Goal: Find contact information: Find contact information

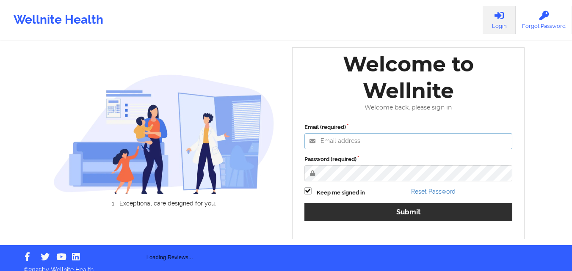
type input "[EMAIL_ADDRESS][DOMAIN_NAME]"
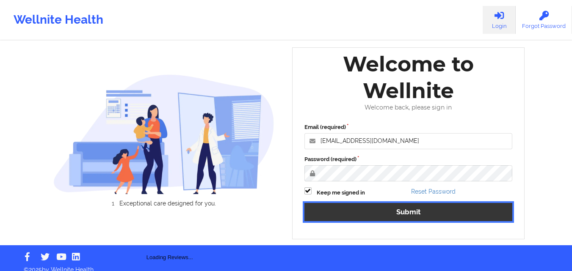
click at [410, 208] on button "Submit" at bounding box center [408, 212] width 208 height 18
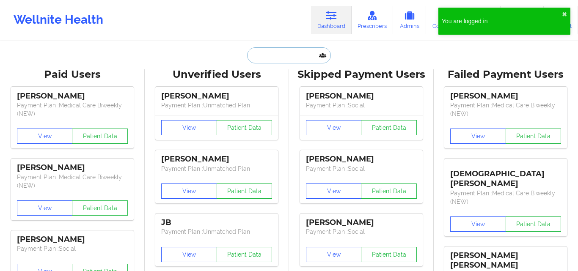
click at [273, 57] on input "text" at bounding box center [289, 55] width 84 height 16
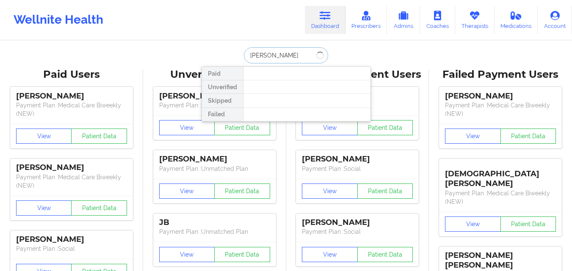
type input "[PERSON_NAME]"
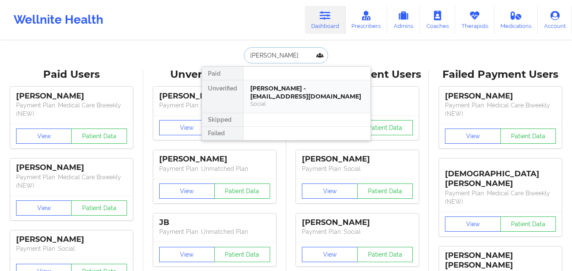
click at [285, 88] on div "[PERSON_NAME] - [EMAIL_ADDRESS][DOMAIN_NAME]" at bounding box center [306, 93] width 113 height 16
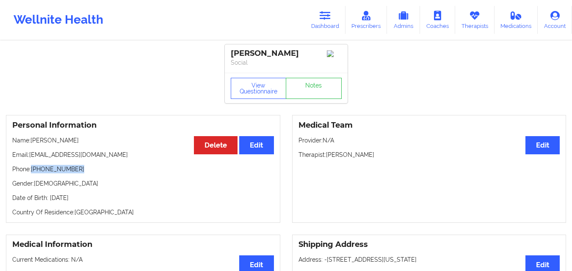
drag, startPoint x: 77, startPoint y: 170, endPoint x: 33, endPoint y: 174, distance: 43.8
click at [33, 174] on p "Phone: [PHONE_NUMBER]" at bounding box center [143, 169] width 262 height 8
copy p "[PHONE_NUMBER]"
